Goal: Navigation & Orientation: Find specific page/section

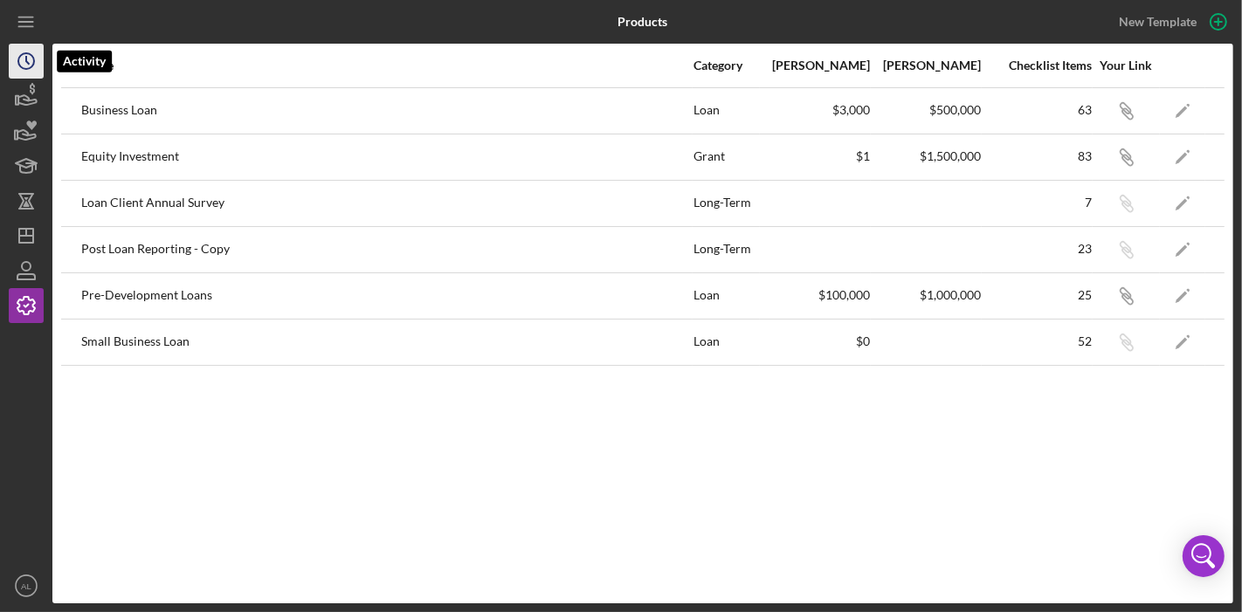
click at [34, 76] on icon "Icon/History" at bounding box center [26, 61] width 44 height 44
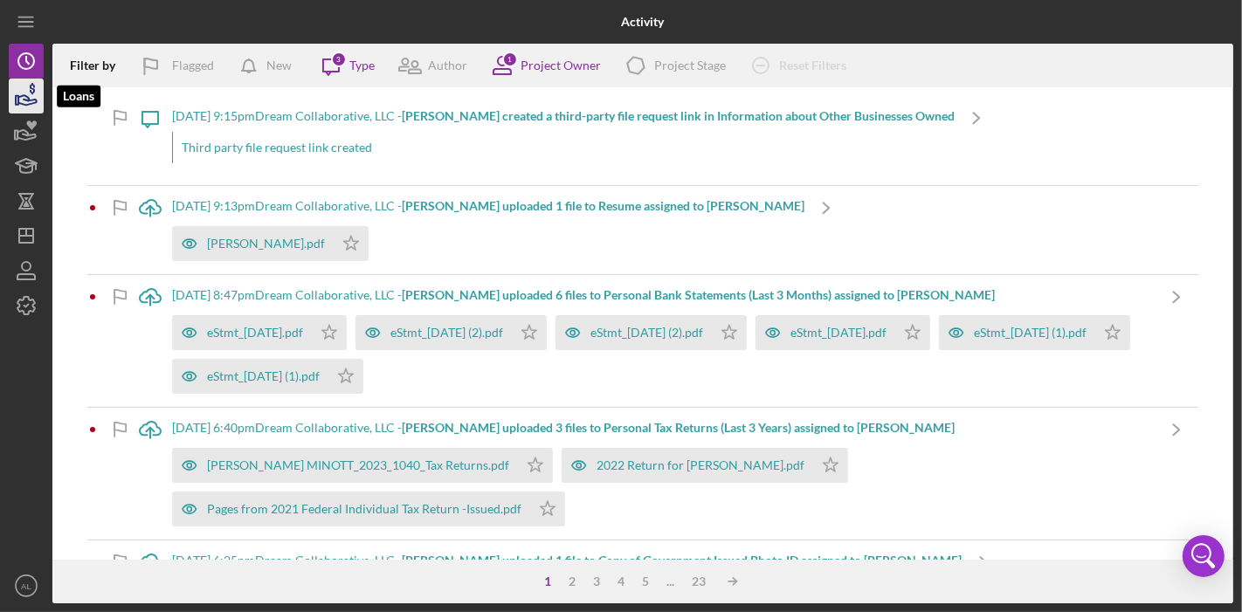
click at [31, 96] on icon "button" at bounding box center [26, 96] width 44 height 44
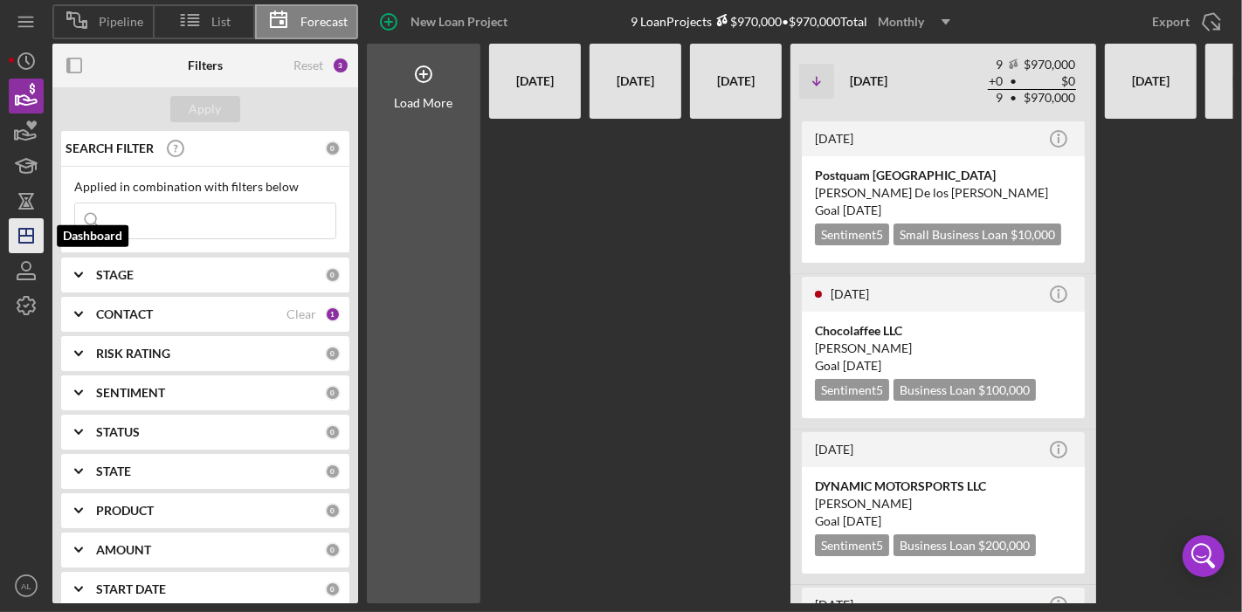
click at [19, 240] on polygon "button" at bounding box center [26, 236] width 14 height 14
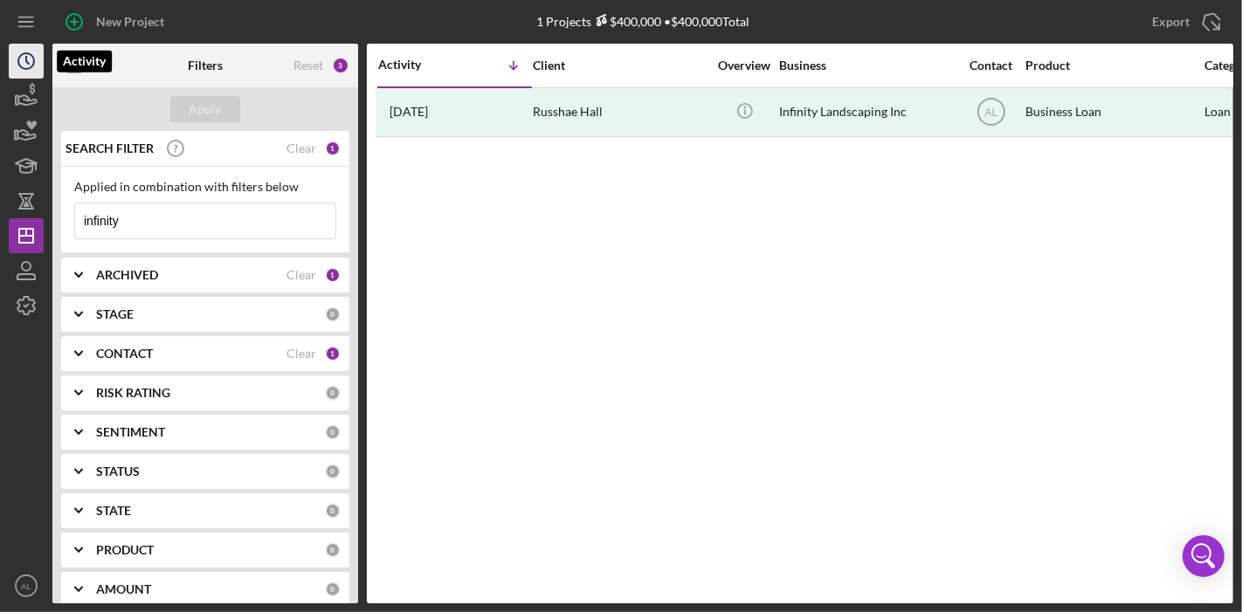
click at [34, 69] on icon "Icon/History" at bounding box center [26, 61] width 44 height 44
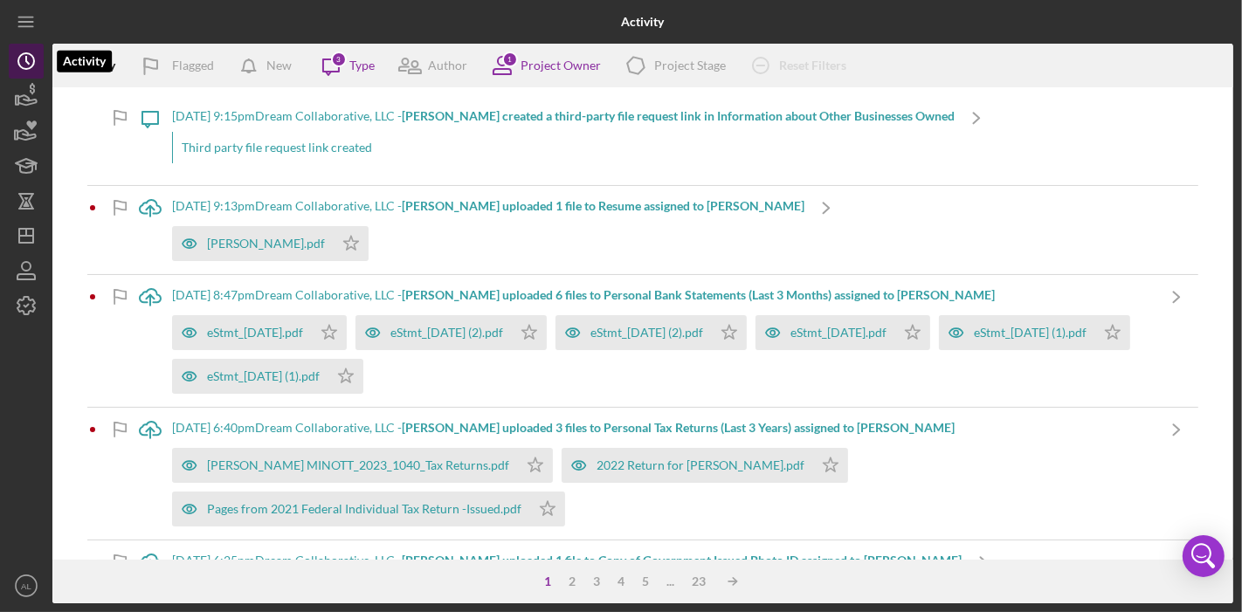
click at [31, 69] on icon "Icon/History" at bounding box center [26, 61] width 44 height 44
click at [26, 107] on icon "button" at bounding box center [26, 96] width 44 height 44
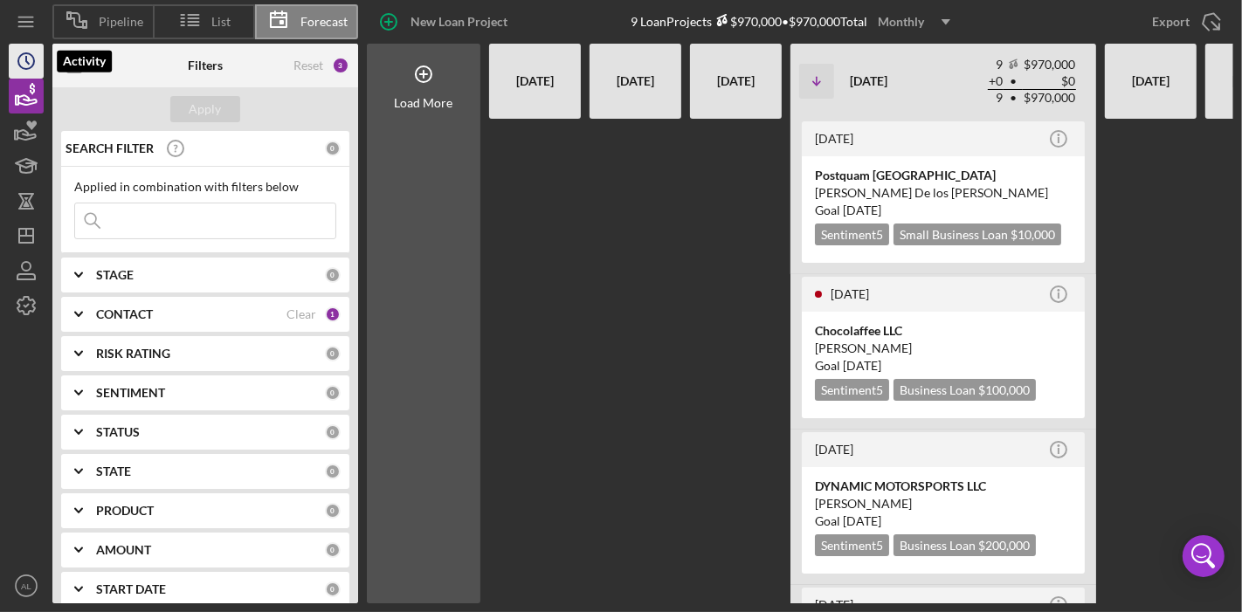
click at [31, 74] on icon "Icon/History" at bounding box center [26, 61] width 44 height 44
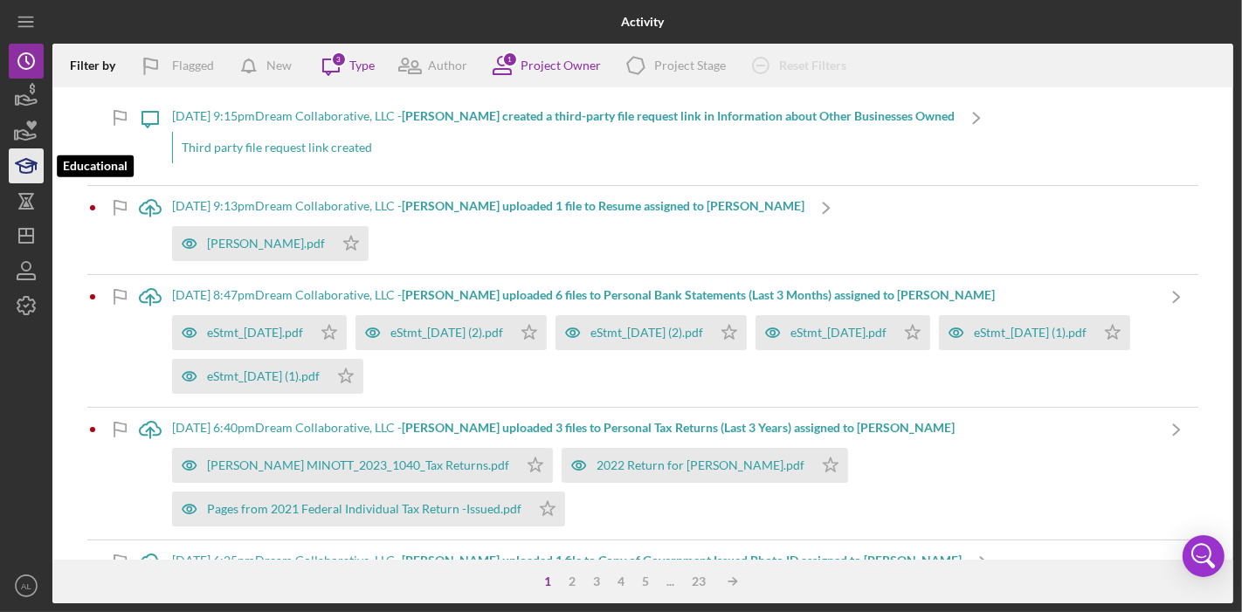
click at [24, 161] on polygon "button" at bounding box center [26, 163] width 21 height 9
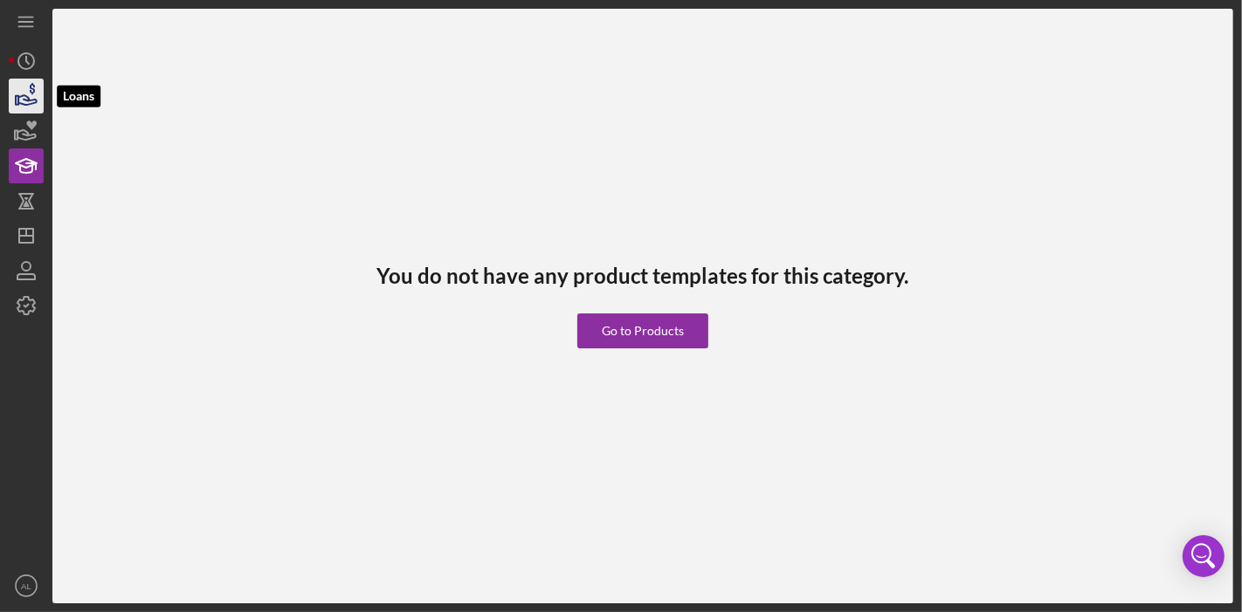
click at [19, 83] on icon "button" at bounding box center [26, 96] width 44 height 44
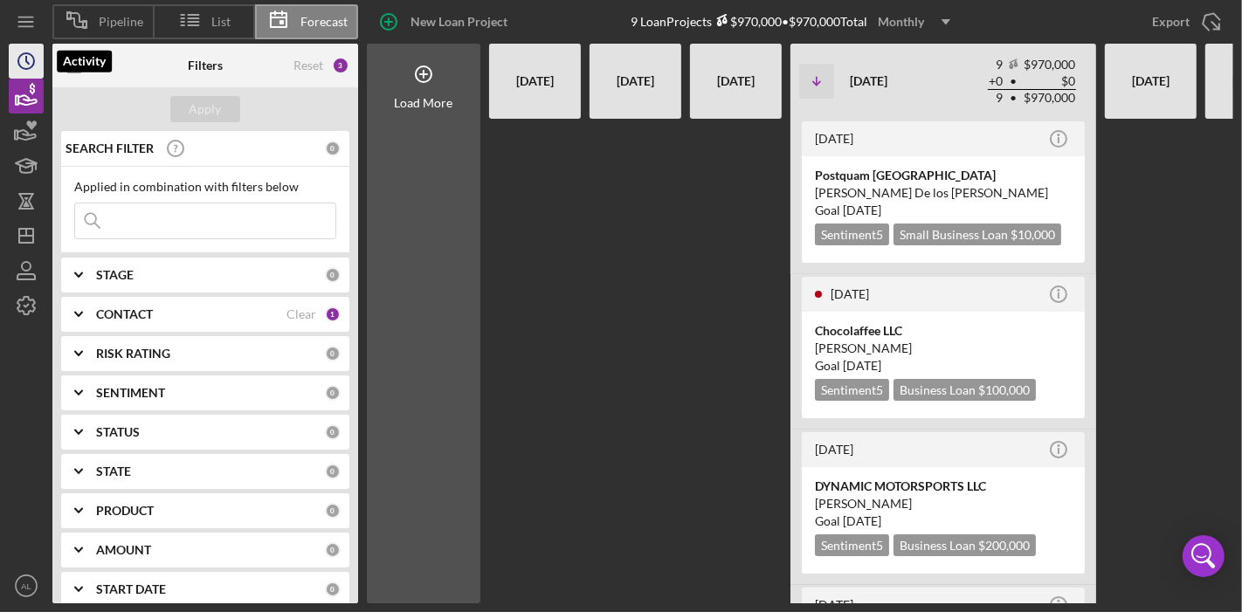
click at [24, 68] on circle "button" at bounding box center [26, 61] width 16 height 16
